Goal: Task Accomplishment & Management: Manage account settings

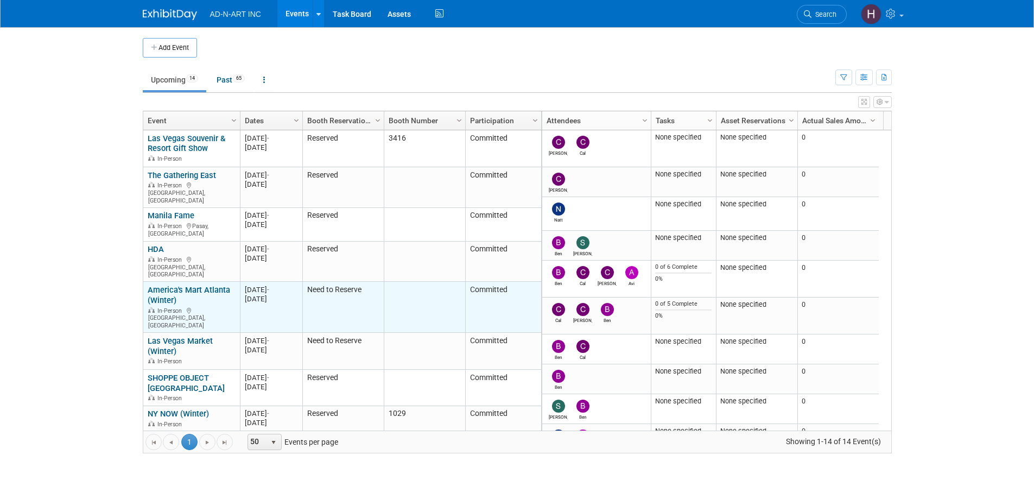
scroll to position [65, 0]
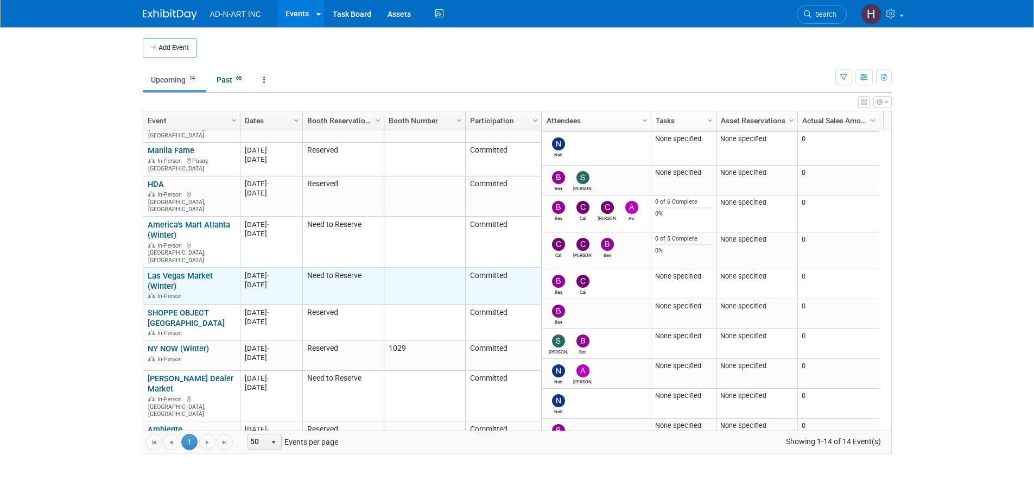
click at [186, 271] on link "Las Vegas Market (Winter)" at bounding box center [180, 281] width 65 height 20
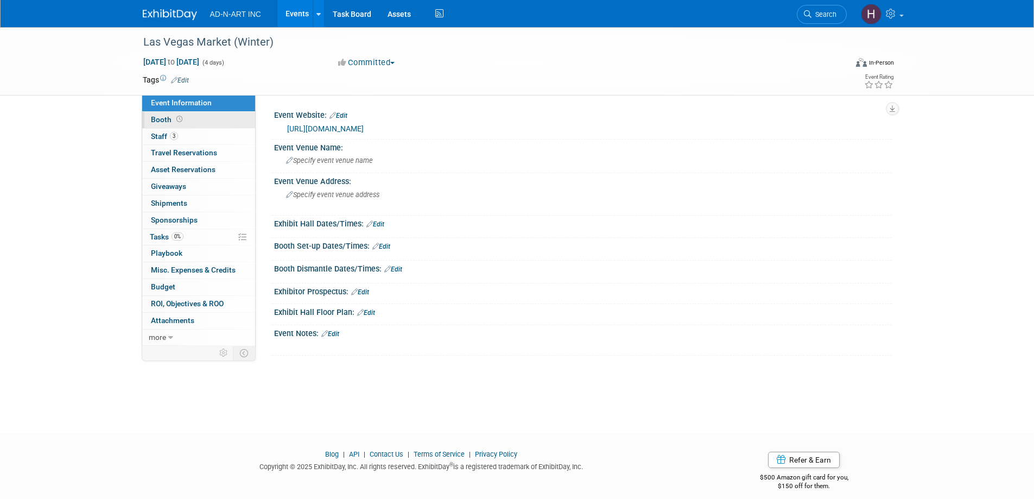
click at [157, 119] on span "Booth" at bounding box center [168, 119] width 34 height 9
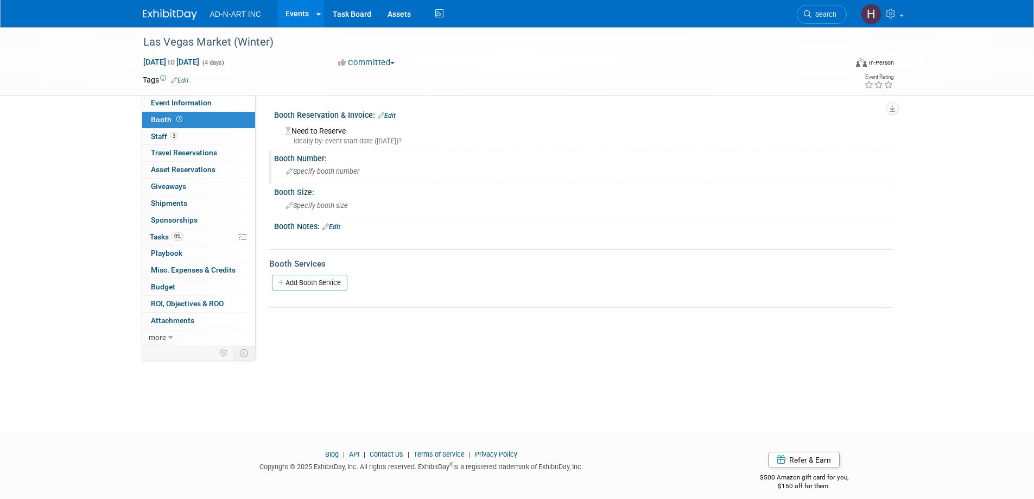
click at [314, 178] on div "Specify booth number" at bounding box center [582, 171] width 601 height 17
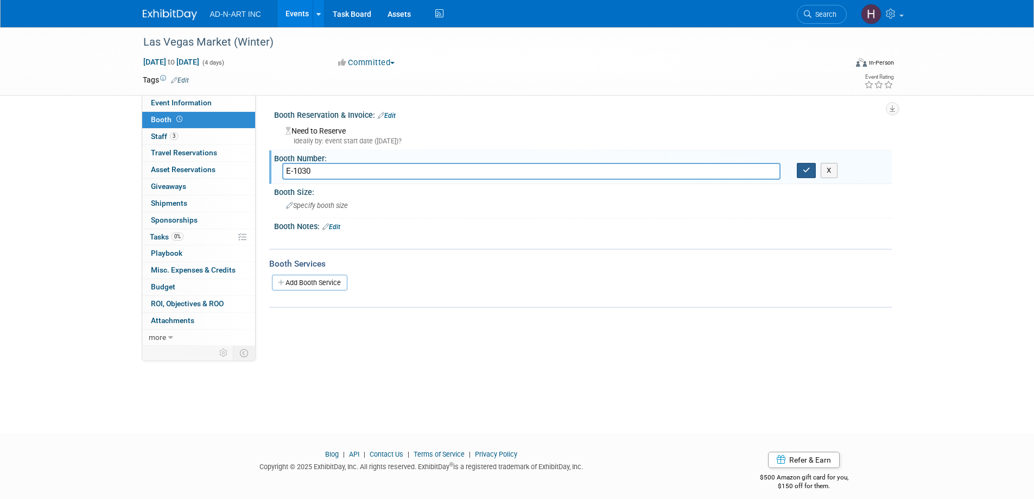
type input "E-1030"
click at [805, 172] on icon "button" at bounding box center [807, 170] width 8 height 7
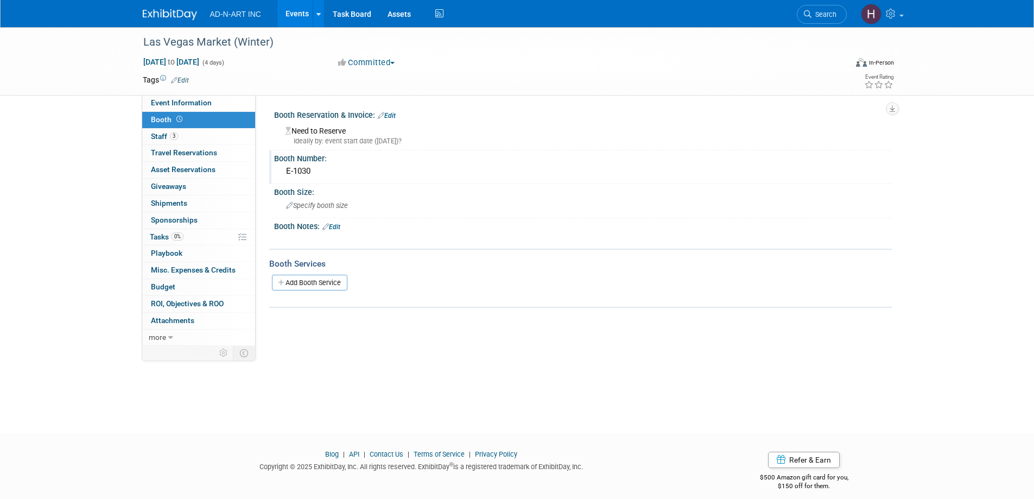
click at [307, 140] on div "Ideally by: event start date ([DATE])?" at bounding box center [585, 141] width 598 height 10
click at [392, 115] on link "Edit" at bounding box center [387, 116] width 18 height 8
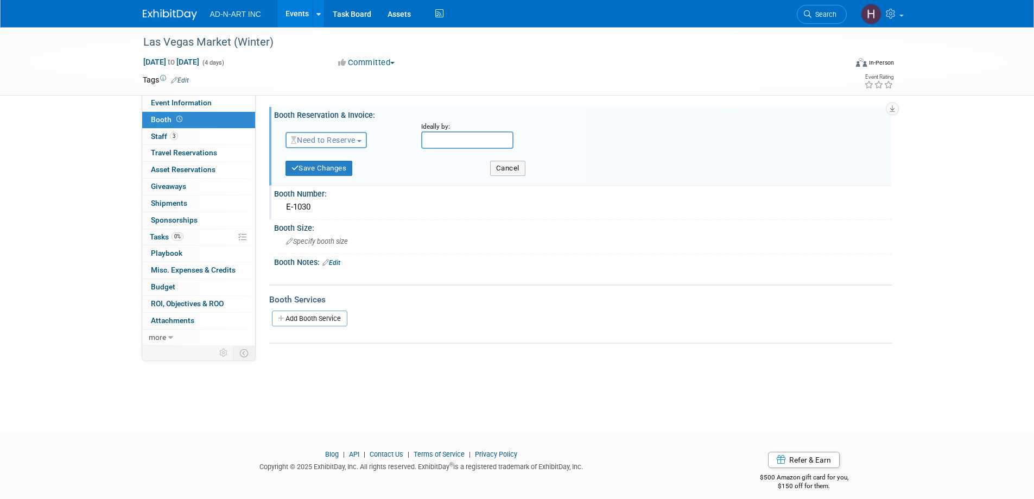
click at [337, 138] on span "Need to Reserve" at bounding box center [323, 140] width 65 height 9
click at [327, 168] on link "Reserved" at bounding box center [344, 173] width 116 height 15
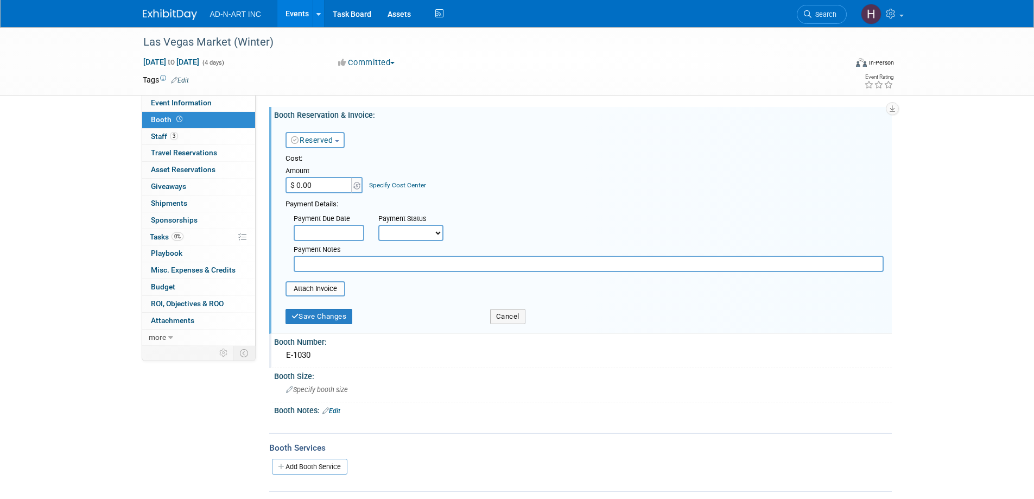
click at [326, 172] on div "Amount" at bounding box center [325, 171] width 79 height 11
click at [314, 262] on input "text" at bounding box center [589, 264] width 590 height 16
paste input "7,550.00"
type input "7,550.00"
drag, startPoint x: 340, startPoint y: 266, endPoint x: 266, endPoint y: 255, distance: 75.2
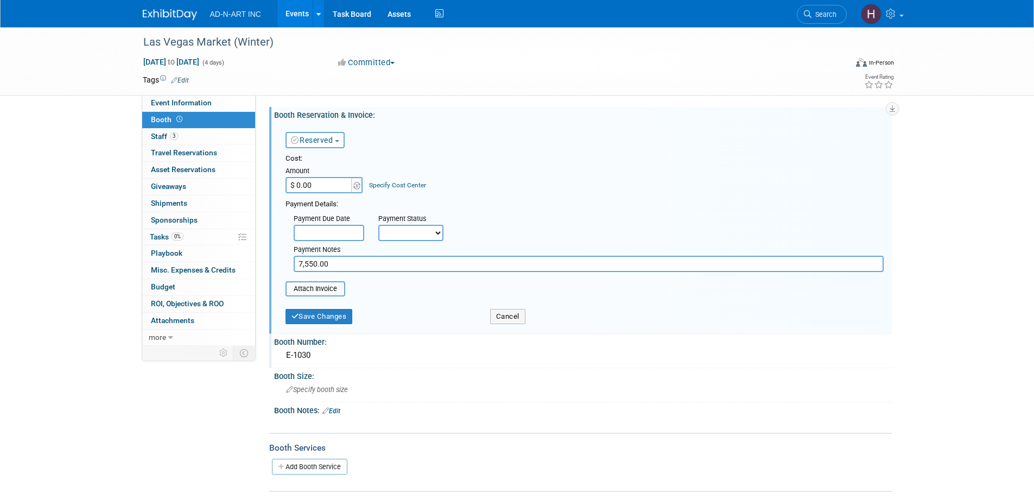
click at [266, 255] on div "Event Website: Edit https://www.lasvegasmarket.com/ Event Venue Name: Specify e…" at bounding box center [574, 220] width 636 height 251
paste input "7,55"
type input "$ 7,550.00"
click at [337, 319] on button "Save Changes" at bounding box center [319, 316] width 67 height 15
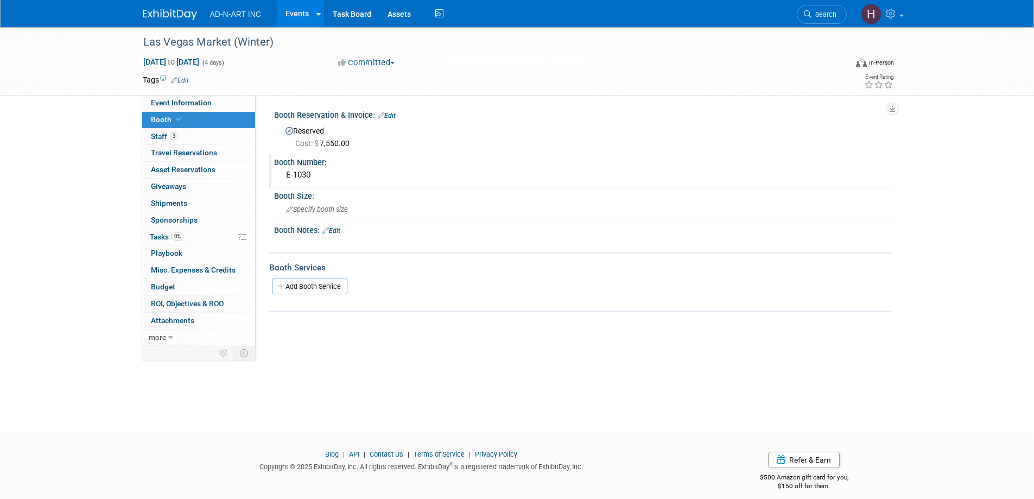
click at [153, 16] on img at bounding box center [170, 14] width 54 height 11
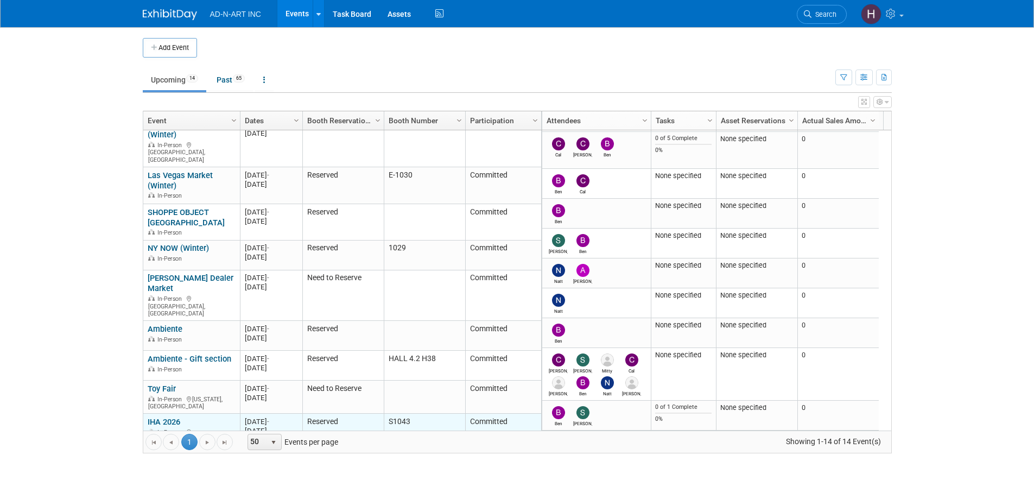
scroll to position [100, 0]
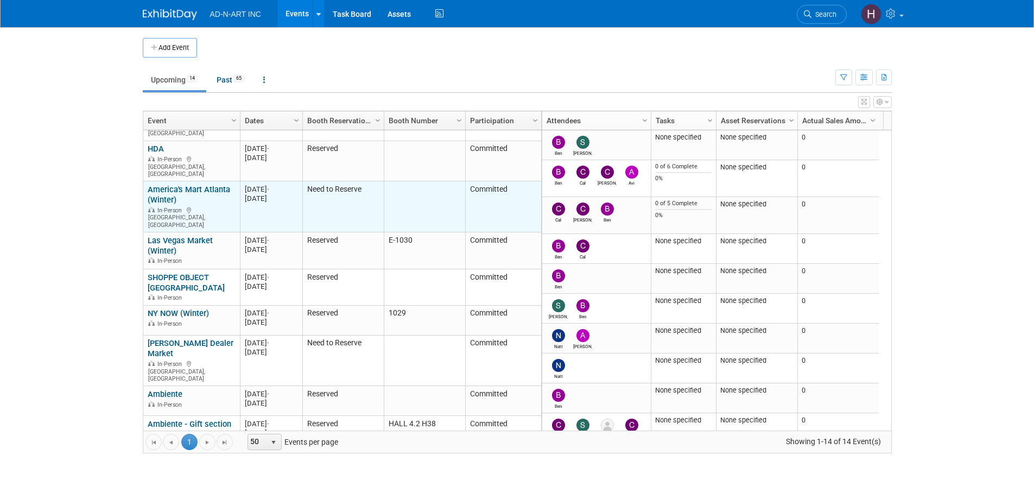
click at [176, 185] on link "America's Mart Atlanta (Winter)" at bounding box center [189, 195] width 83 height 20
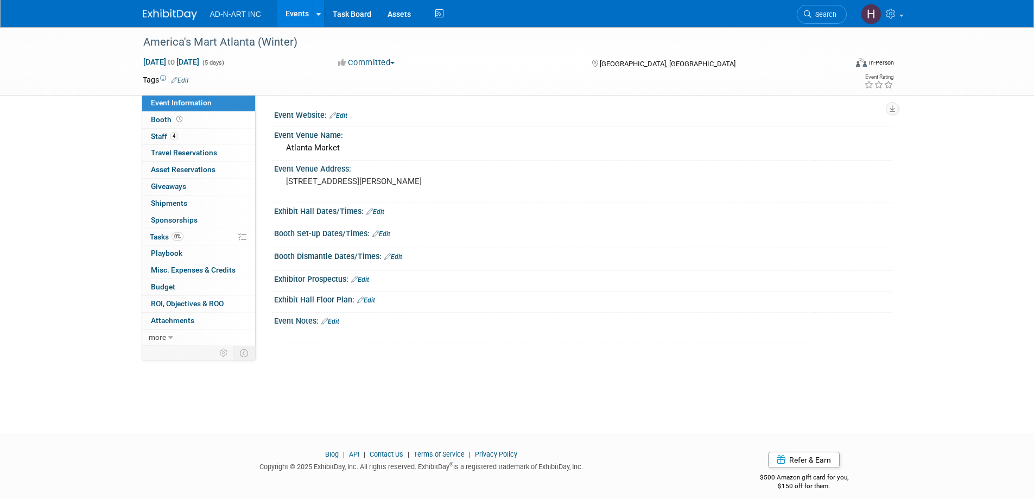
click at [172, 15] on img at bounding box center [170, 14] width 54 height 11
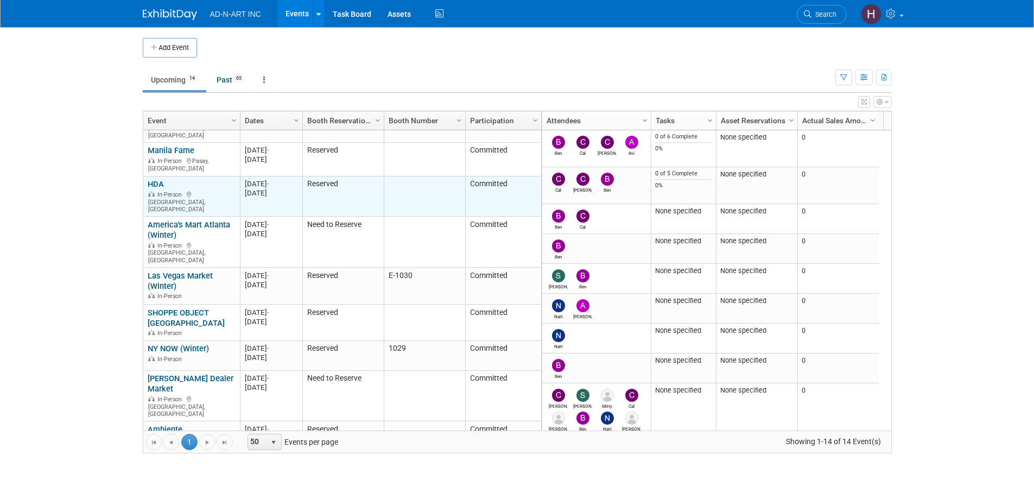
scroll to position [130, 0]
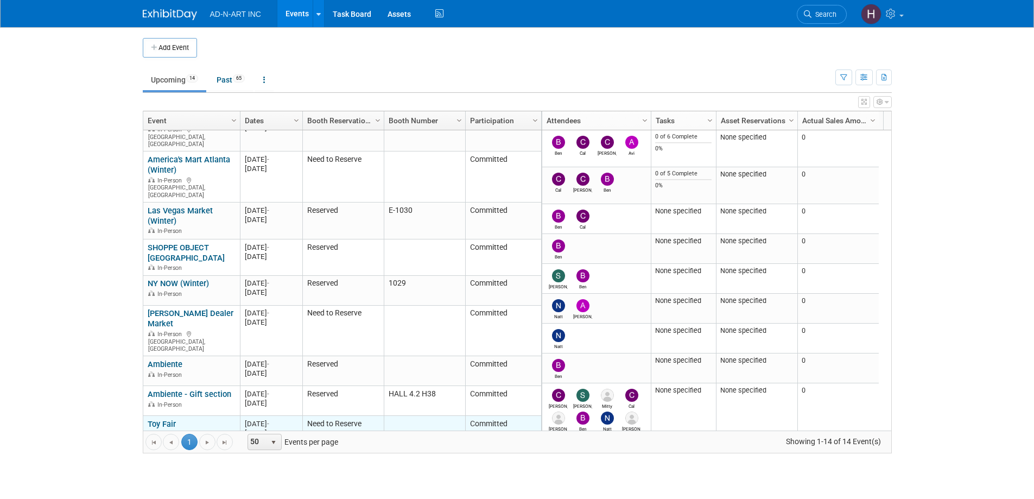
click at [163, 419] on link "Toy Fair" at bounding box center [162, 424] width 28 height 10
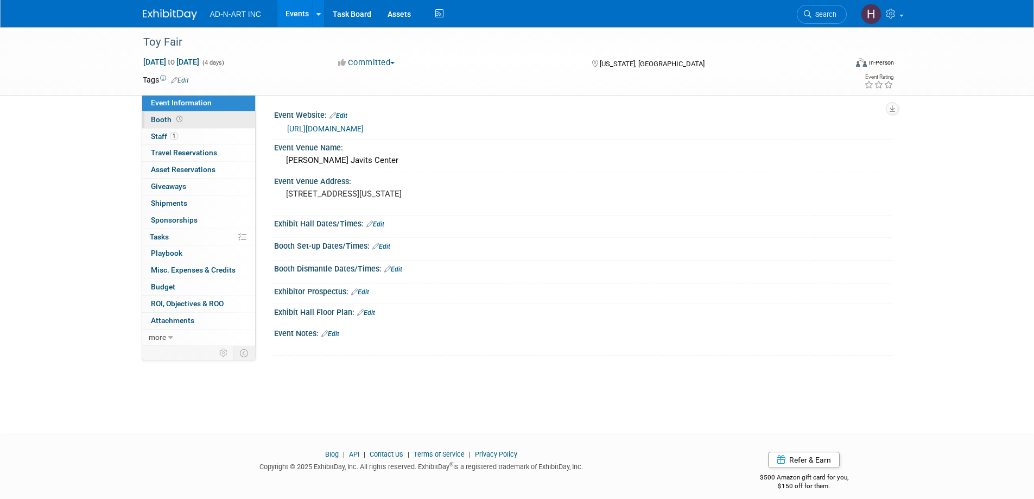
click at [166, 121] on span "Booth" at bounding box center [168, 119] width 34 height 9
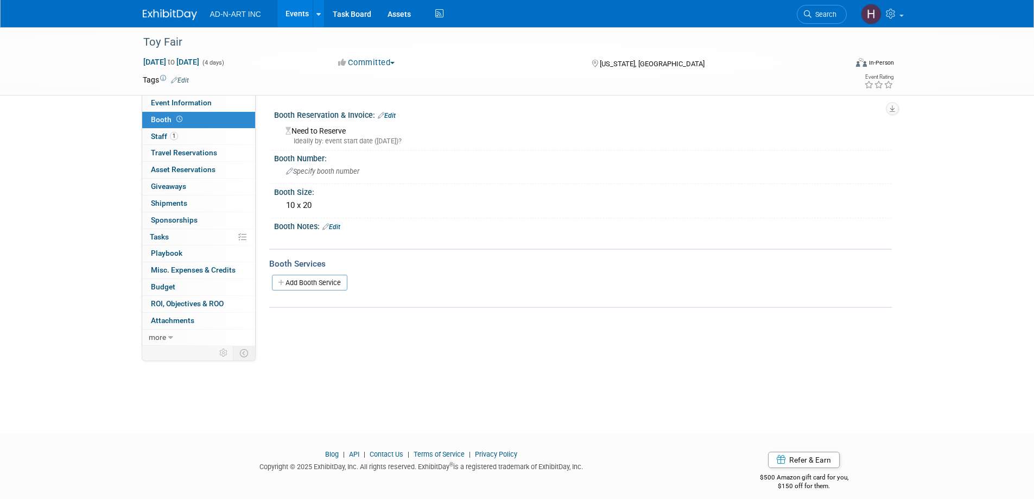
click at [312, 140] on div "Ideally by: event start date ([DATE])?" at bounding box center [585, 141] width 598 height 10
click at [311, 170] on span "Specify booth number" at bounding box center [322, 171] width 73 height 8
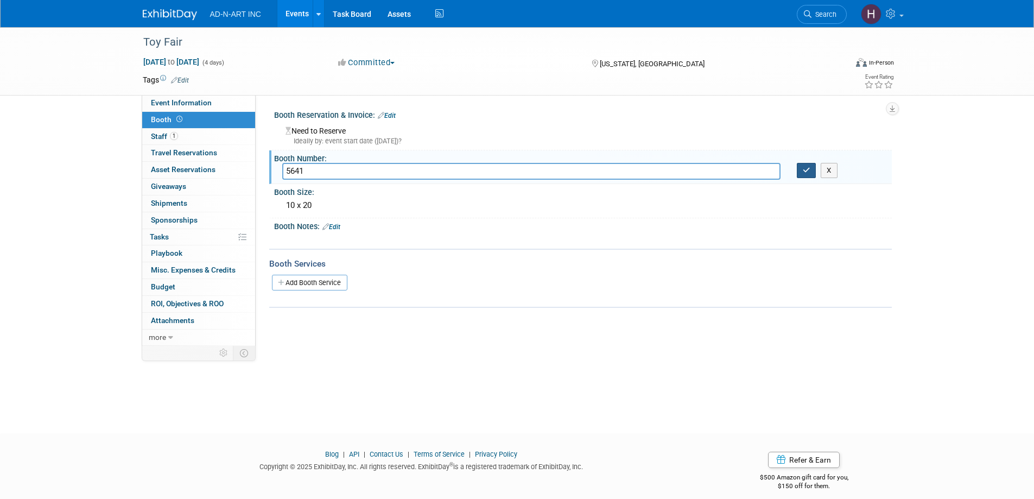
type input "5641"
click at [809, 167] on icon "button" at bounding box center [807, 170] width 8 height 7
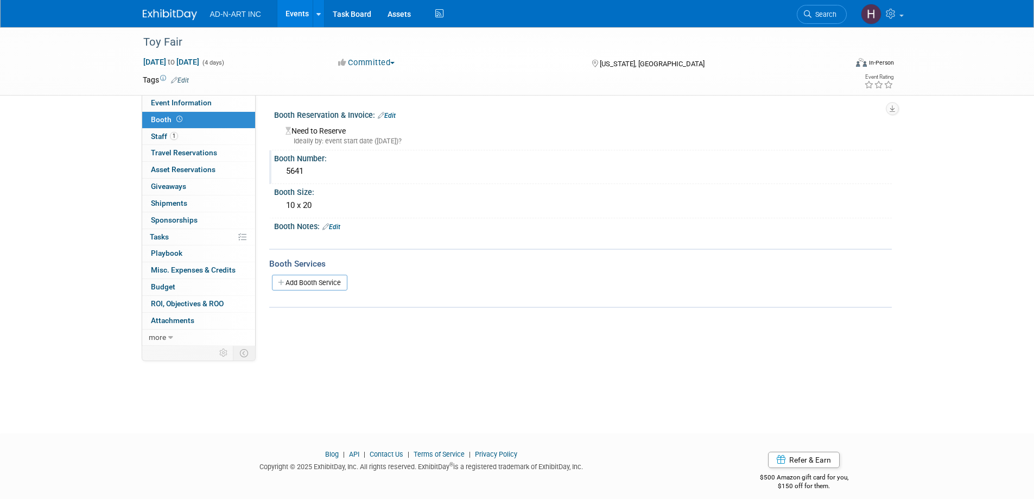
click at [314, 145] on div "Ideally by: event start date ([DATE])?" at bounding box center [585, 141] width 598 height 10
click at [318, 140] on div "Ideally by: event start date ([DATE])?" at bounding box center [585, 141] width 598 height 10
click at [392, 114] on link "Edit" at bounding box center [387, 116] width 18 height 8
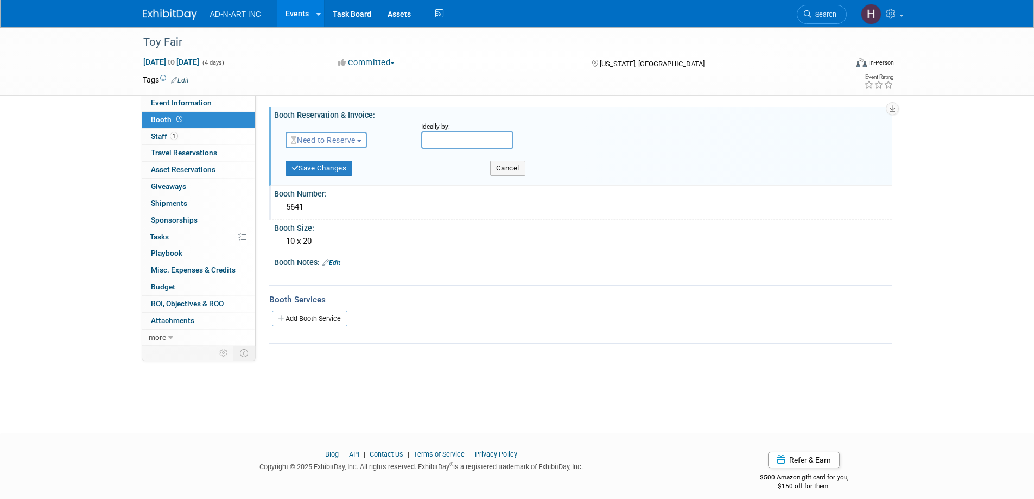
click at [336, 134] on button "Need to Reserve" at bounding box center [327, 140] width 82 height 16
click at [330, 174] on link "Reserved" at bounding box center [344, 173] width 116 height 15
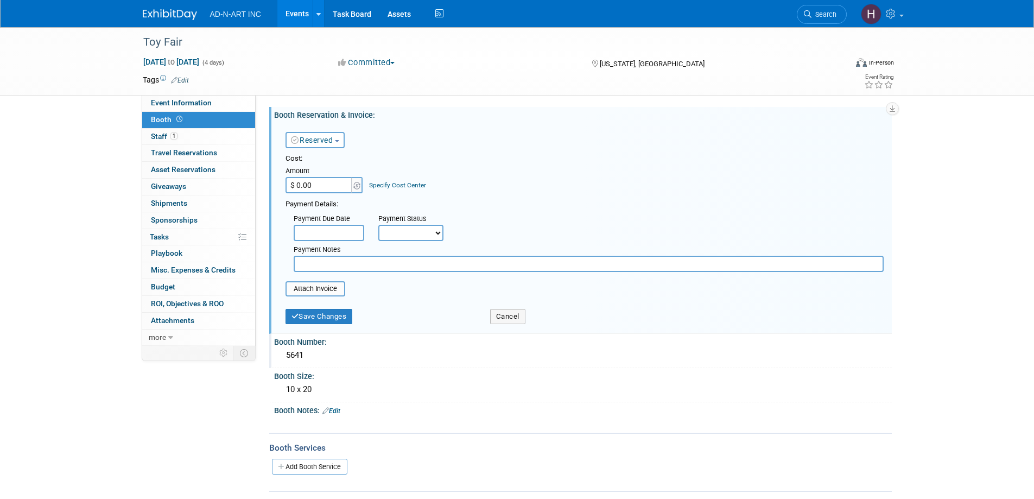
paste input "8,00"
type input "$ 8,000.00"
click at [322, 309] on div "Save Changes" at bounding box center [379, 313] width 205 height 22
click at [321, 314] on button "Save Changes" at bounding box center [319, 316] width 67 height 15
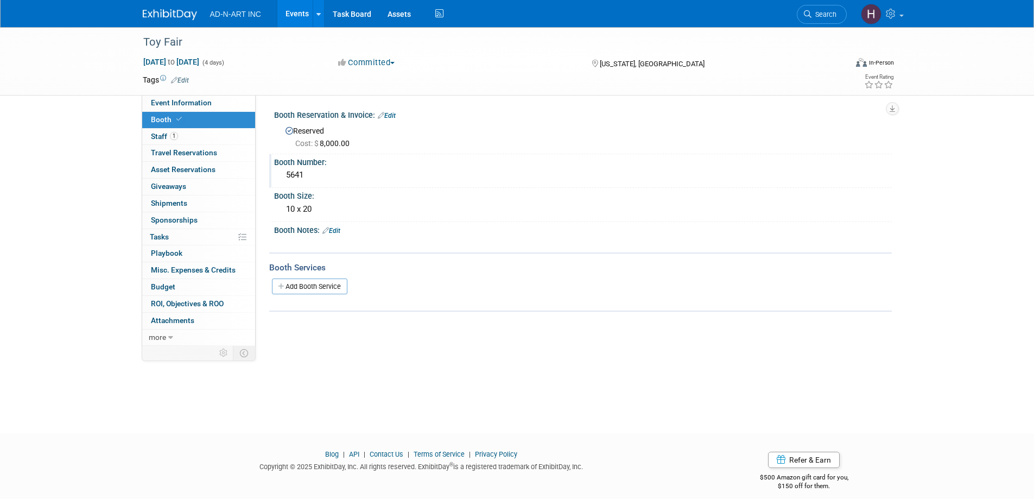
click at [197, 115] on link "Booth" at bounding box center [198, 120] width 113 height 16
click at [392, 112] on link "Edit" at bounding box center [387, 116] width 18 height 8
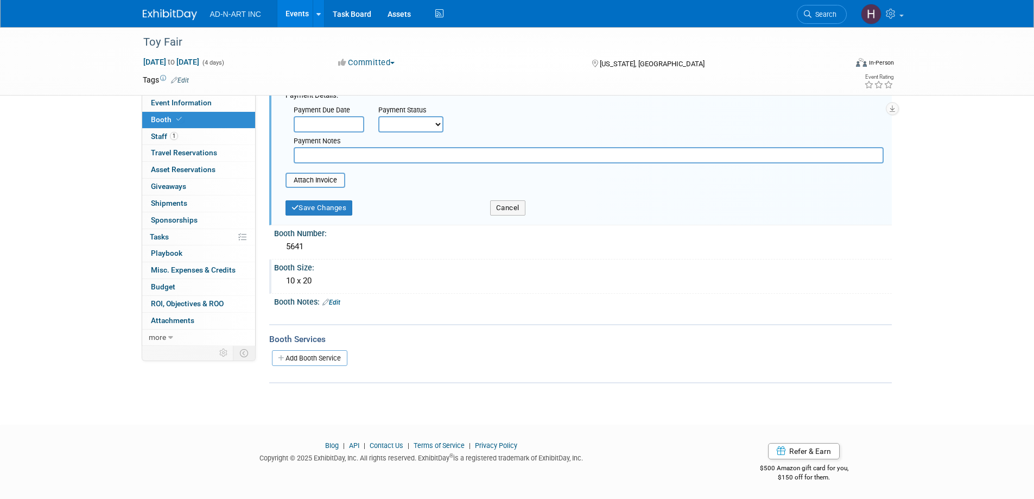
scroll to position [111, 0]
click at [322, 359] on link "Add Booth Service" at bounding box center [309, 357] width 75 height 16
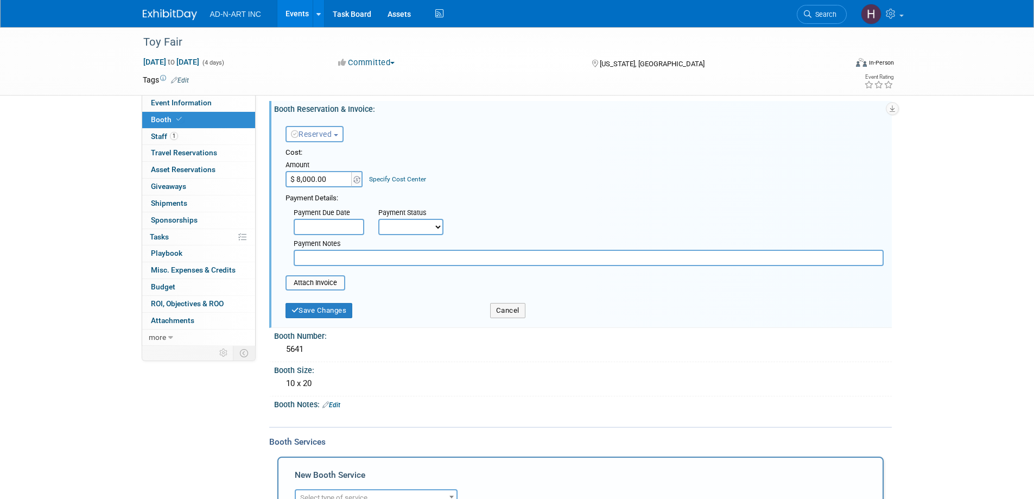
scroll to position [0, 0]
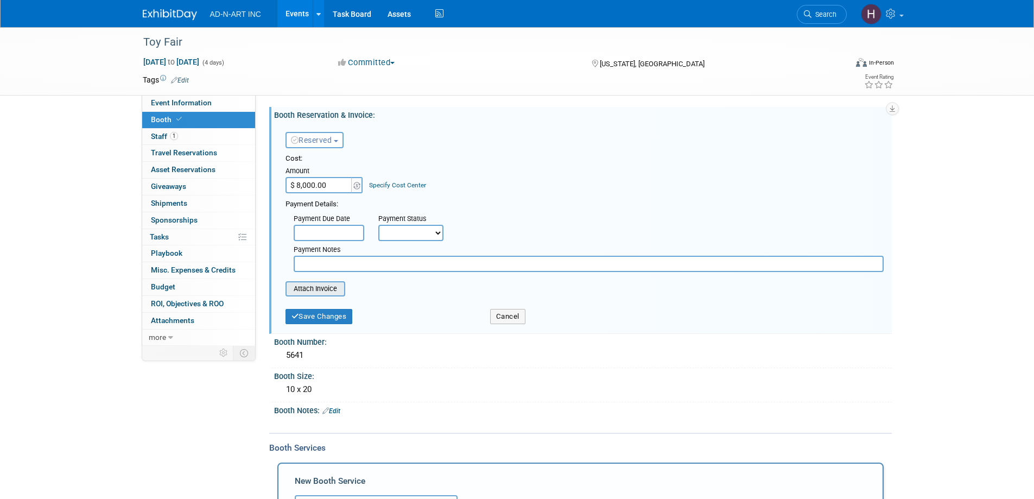
click at [338, 284] on input "file" at bounding box center [279, 288] width 129 height 13
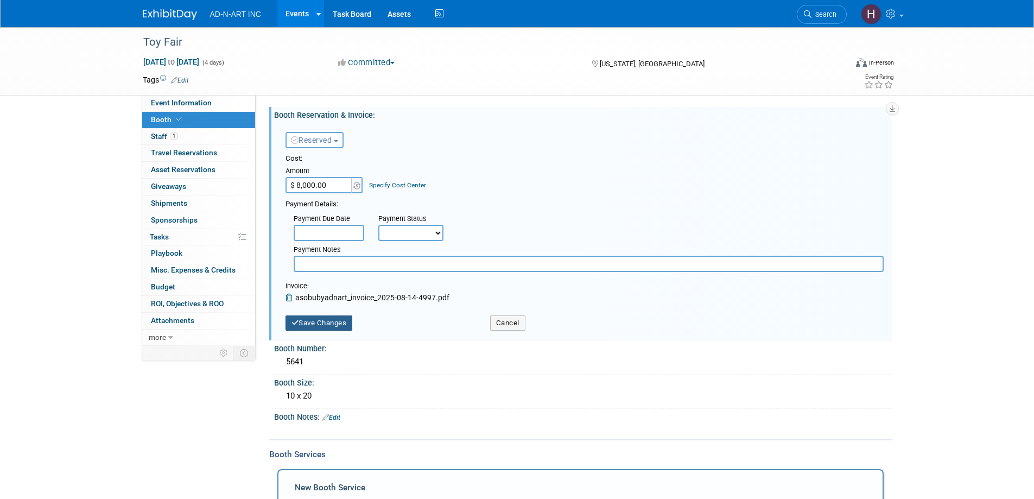
click at [332, 326] on button "Save Changes" at bounding box center [319, 322] width 67 height 15
